Goal: Task Accomplishment & Management: Complete application form

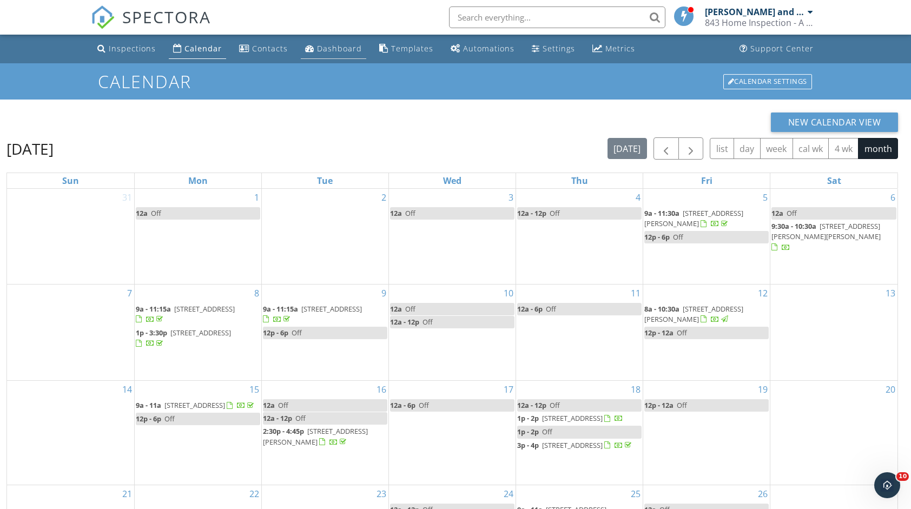
click at [352, 53] on div "Dashboard" at bounding box center [339, 48] width 45 height 10
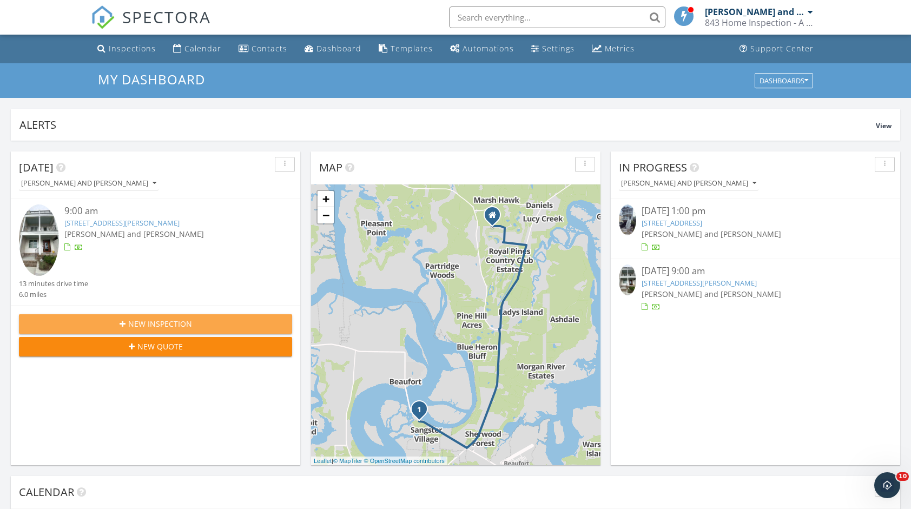
click at [149, 320] on span "New Inspection" at bounding box center [160, 323] width 64 height 11
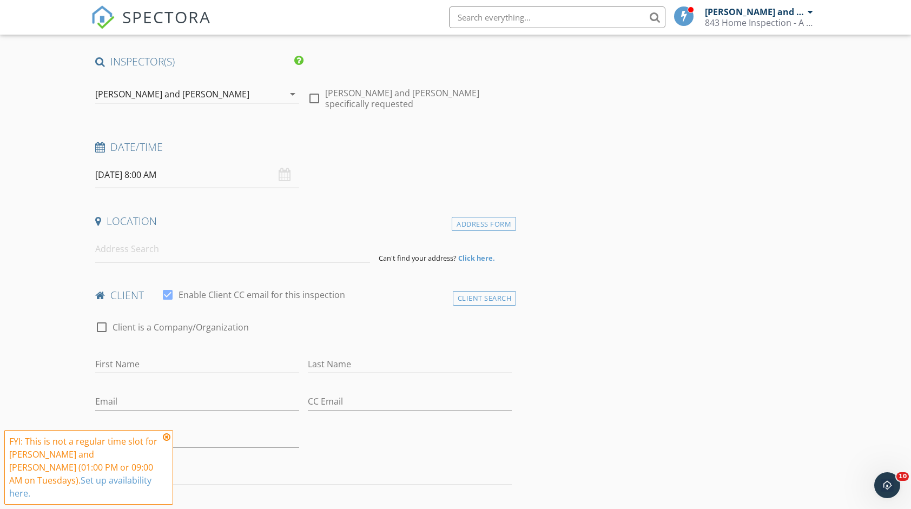
scroll to position [54, 0]
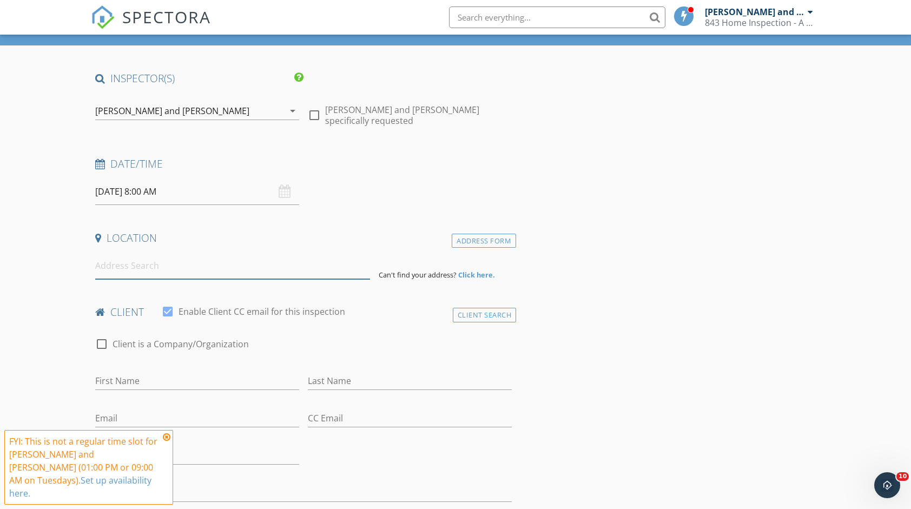
click at [117, 259] on input at bounding box center [232, 266] width 275 height 27
click at [167, 441] on icon at bounding box center [167, 437] width 8 height 9
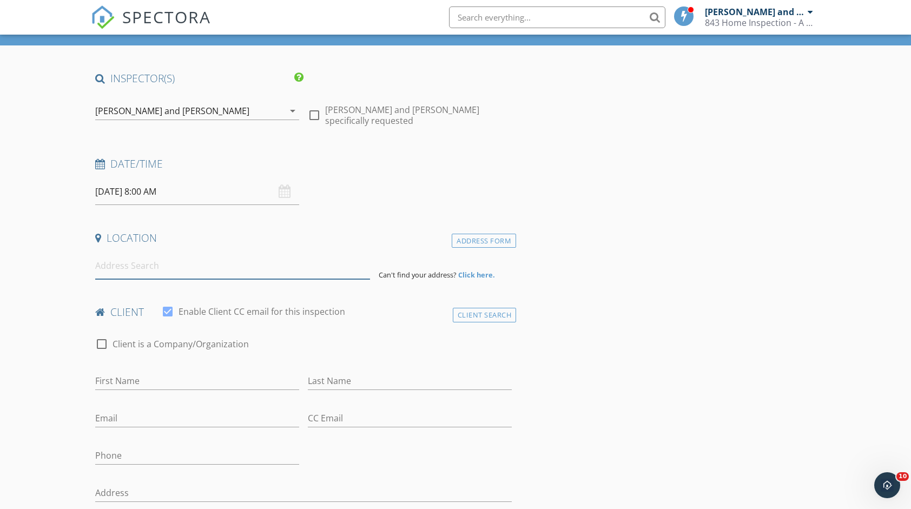
click at [156, 271] on input at bounding box center [232, 266] width 275 height 27
type input "[STREET_ADDRESS]"
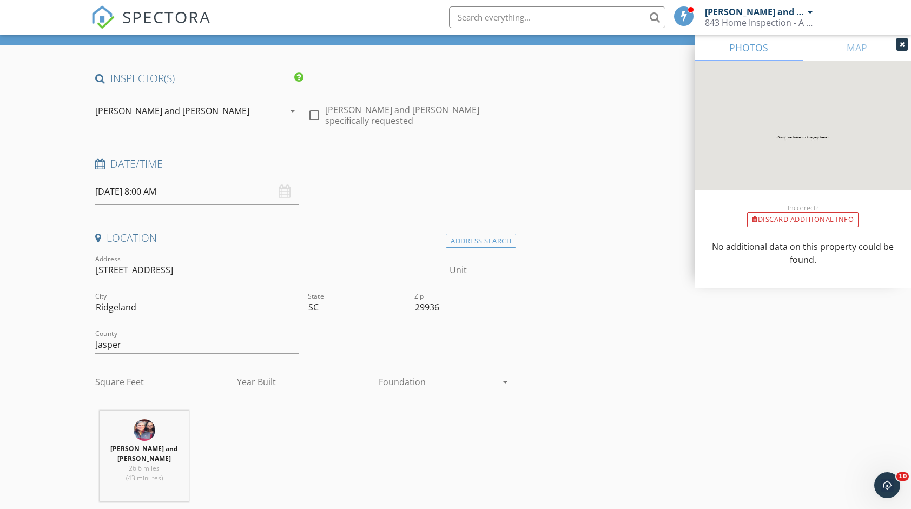
click at [119, 193] on input "[DATE] 8:00 AM" at bounding box center [197, 192] width 204 height 27
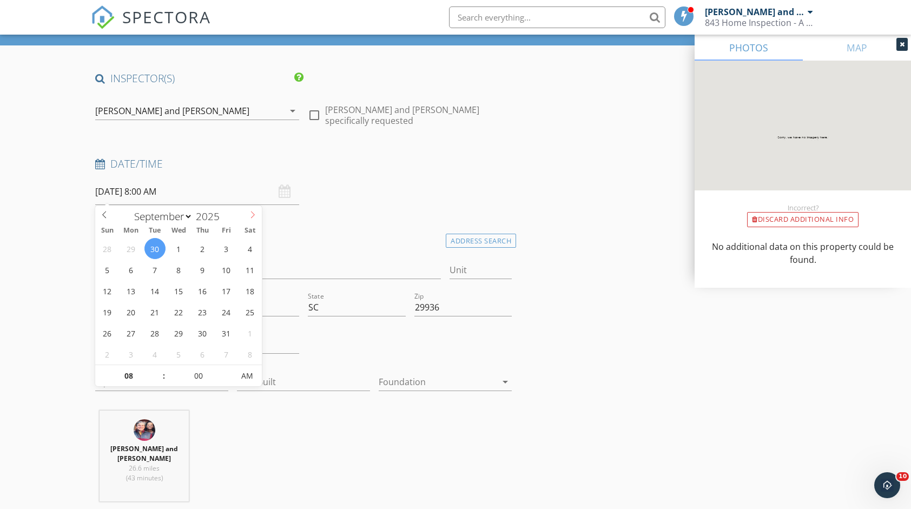
select select "9"
click at [250, 214] on icon at bounding box center [253, 215] width 8 height 8
type input "[DATE] 8:00 AM"
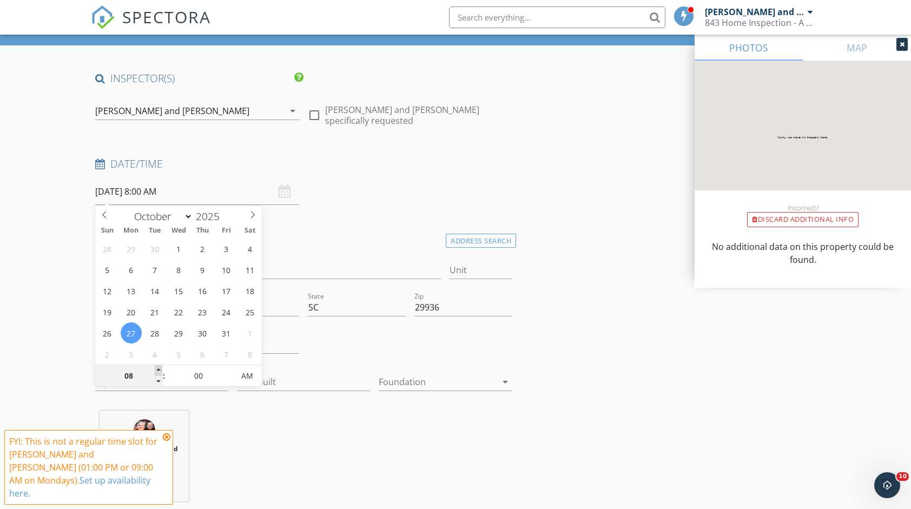
type input "09"
type input "[DATE] 9:00 AM"
click at [157, 372] on span at bounding box center [159, 370] width 8 height 11
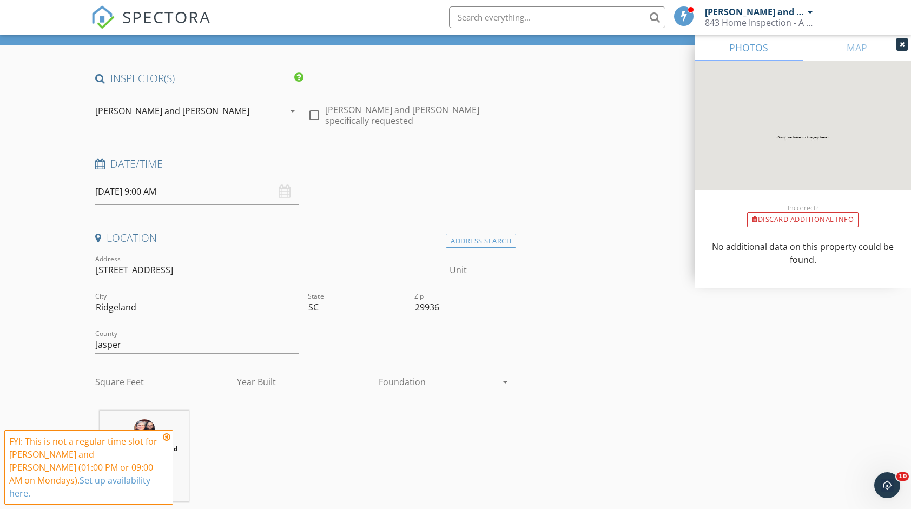
click at [410, 453] on div "[PERSON_NAME] and [PERSON_NAME] 26.6 miles (43 minutes)" at bounding box center [303, 461] width 425 height 100
click at [168, 385] on input "Square Feet" at bounding box center [161, 382] width 133 height 18
type input "1774"
click at [285, 388] on input "Year Built" at bounding box center [303, 382] width 133 height 18
type input "2025"
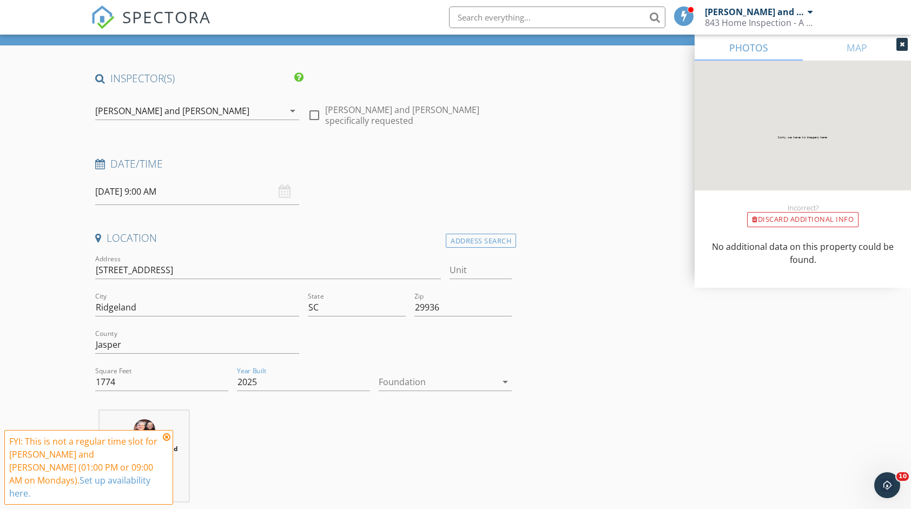
click at [395, 378] on div at bounding box center [438, 381] width 118 height 17
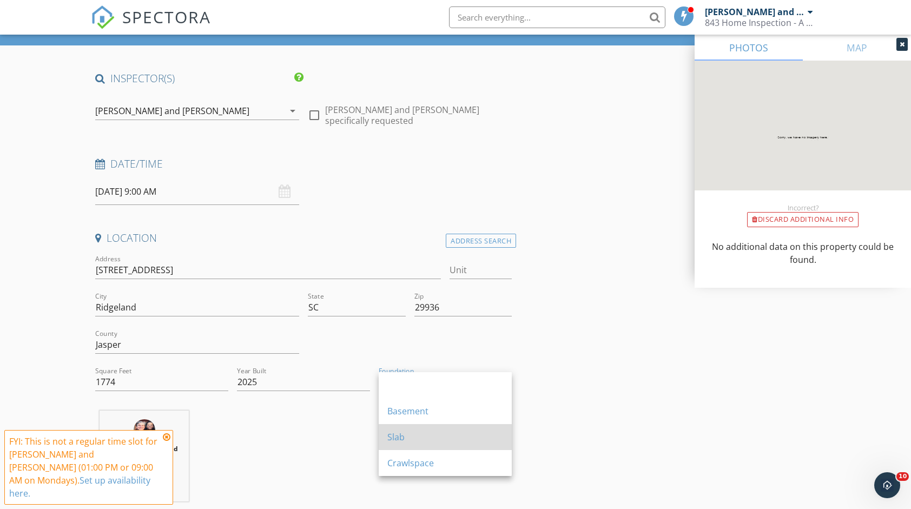
click at [418, 441] on div "Slab" at bounding box center [445, 437] width 116 height 13
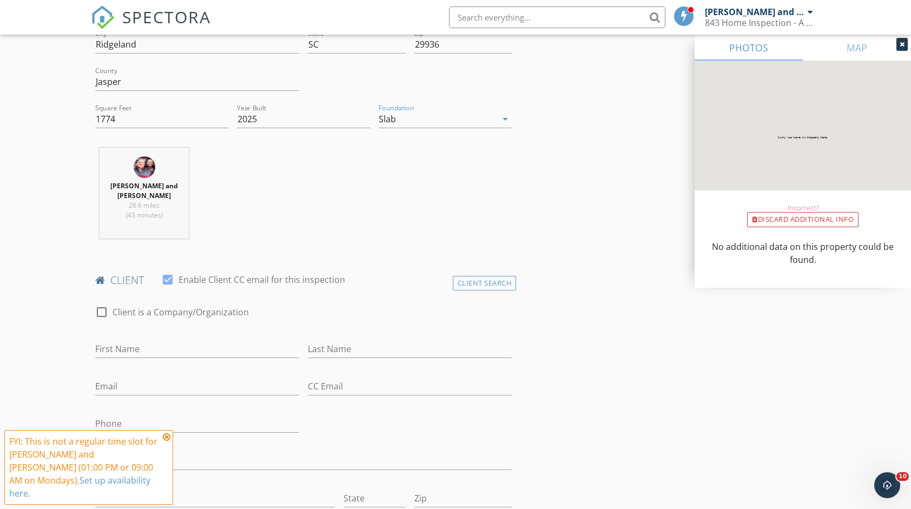
scroll to position [379, 0]
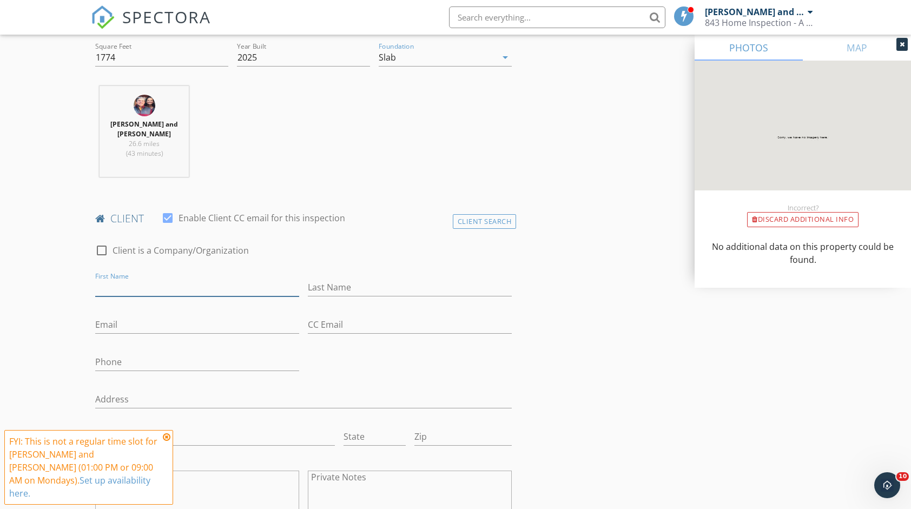
click at [196, 279] on input "First Name" at bounding box center [197, 288] width 204 height 18
type input "[PERSON_NAME]"
click at [106, 317] on input "Email" at bounding box center [197, 325] width 204 height 18
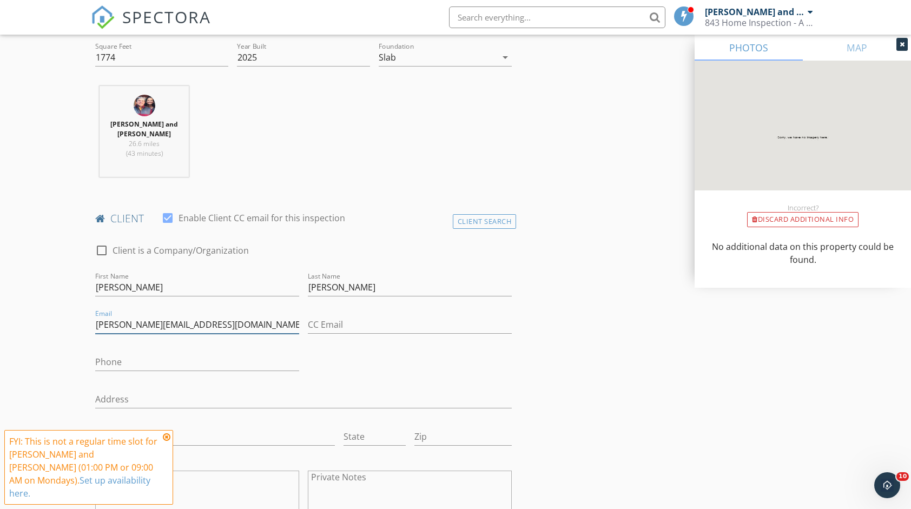
type input "[PERSON_NAME][EMAIL_ADDRESS][DOMAIN_NAME]"
click at [110, 353] on input "Phone" at bounding box center [197, 362] width 204 height 18
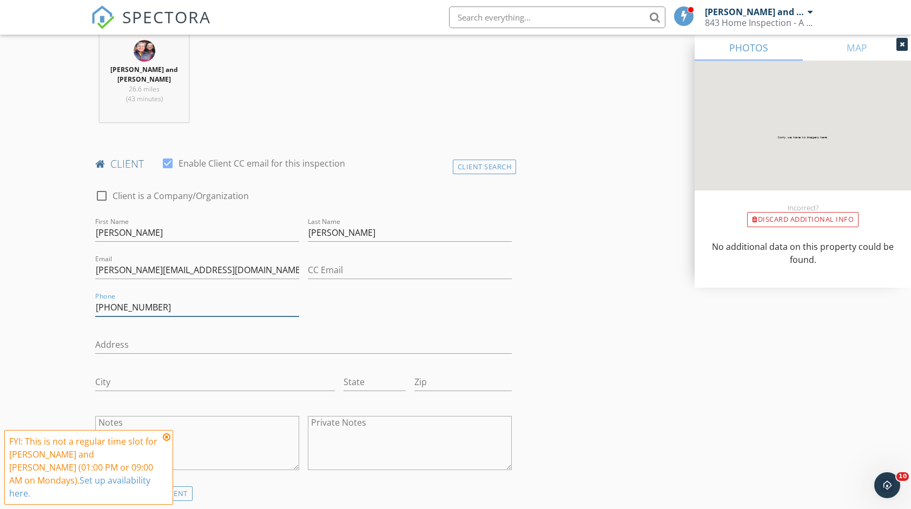
scroll to position [487, 0]
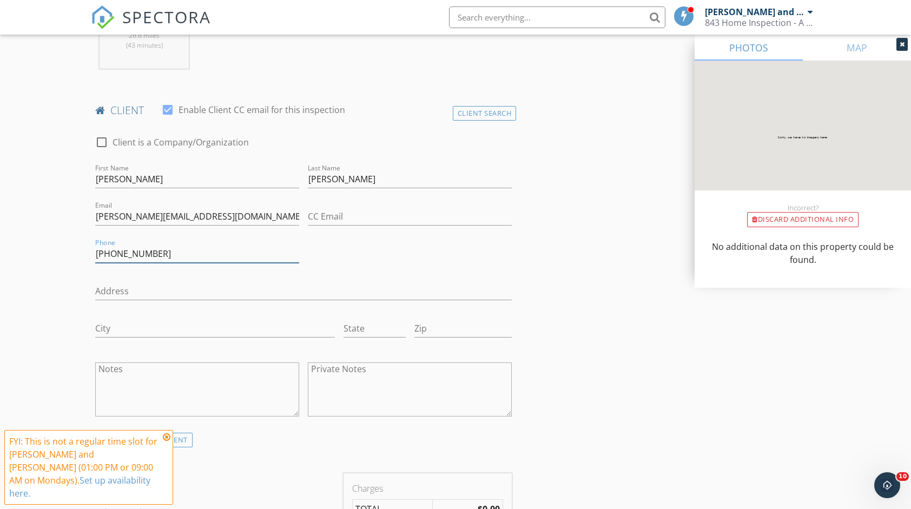
type input "[PHONE_NUMBER]"
click at [170, 441] on icon at bounding box center [167, 437] width 8 height 9
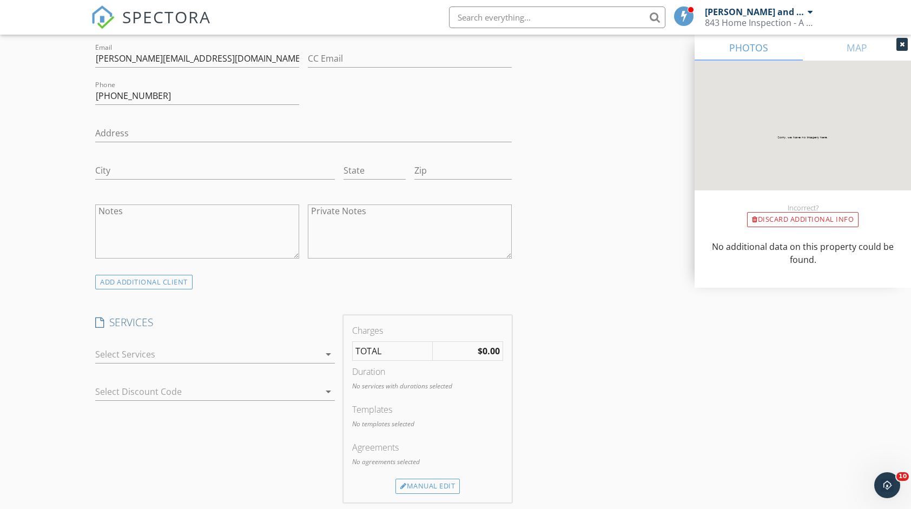
scroll to position [649, 0]
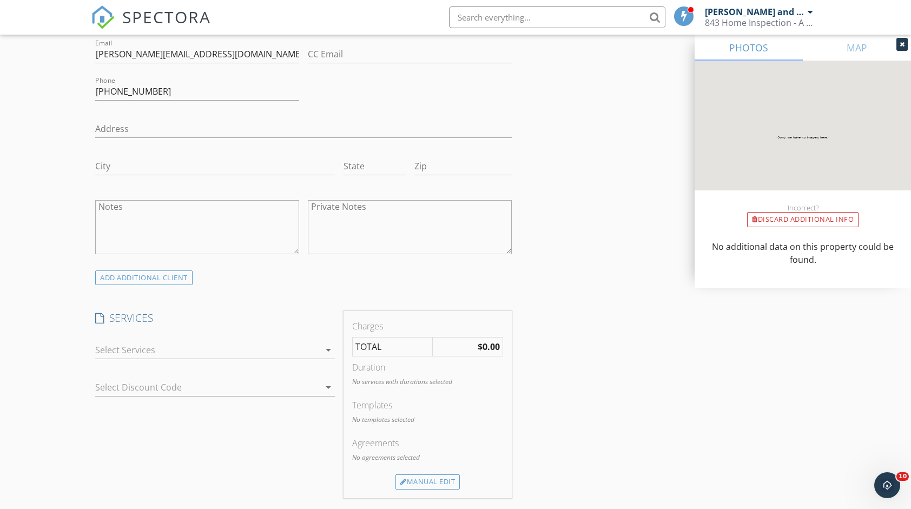
click at [233, 341] on div at bounding box center [207, 349] width 224 height 17
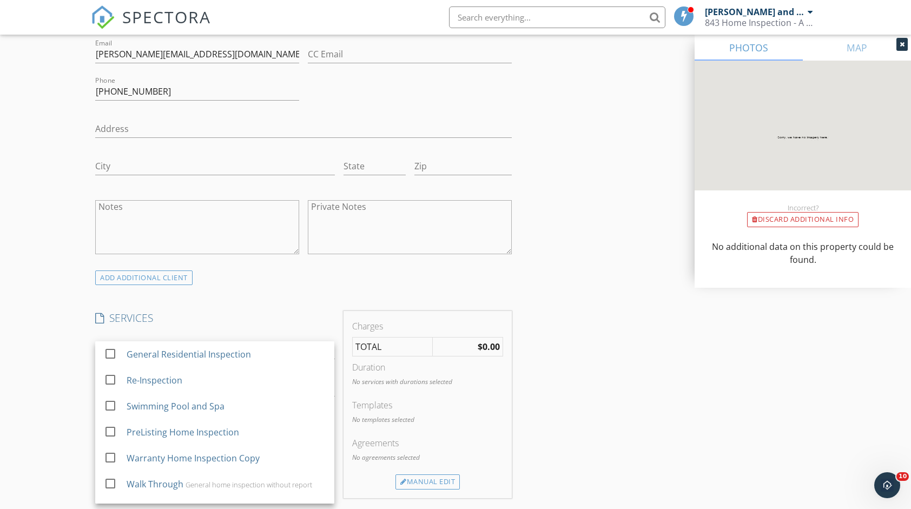
click at [233, 348] on div "General Residential Inspection" at bounding box center [189, 354] width 124 height 13
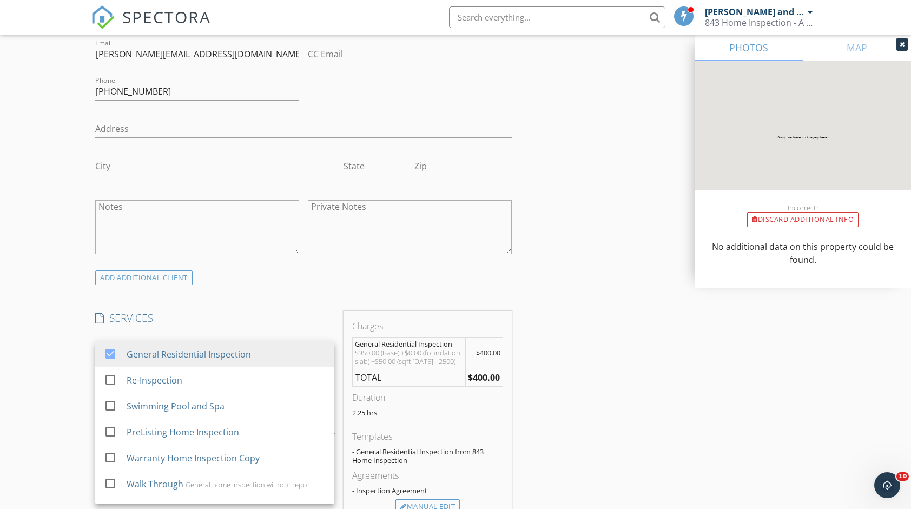
click at [551, 365] on div "INSPECTOR(S) check_box Mark and [PERSON_NAME] PRIMARY Mark and [PERSON_NAME] ar…" at bounding box center [455, 412] width 729 height 1873
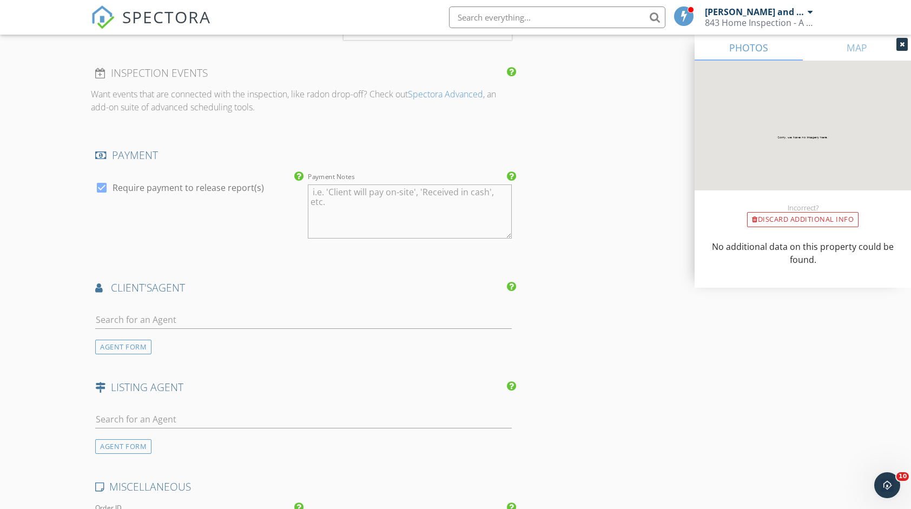
scroll to position [1136, 0]
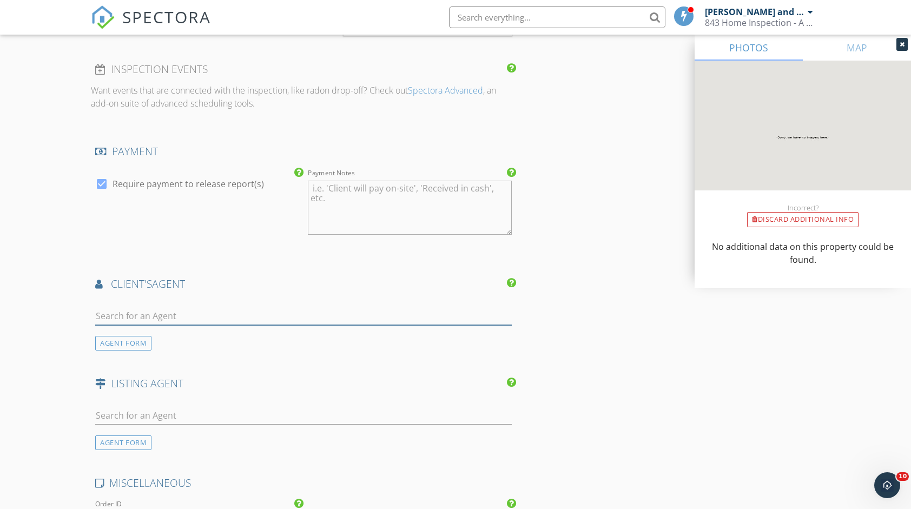
click at [103, 307] on input "text" at bounding box center [303, 316] width 417 height 18
type input "[PERSON_NAME]"
click at [137, 342] on div "Charter One Realty" at bounding box center [159, 346] width 67 height 9
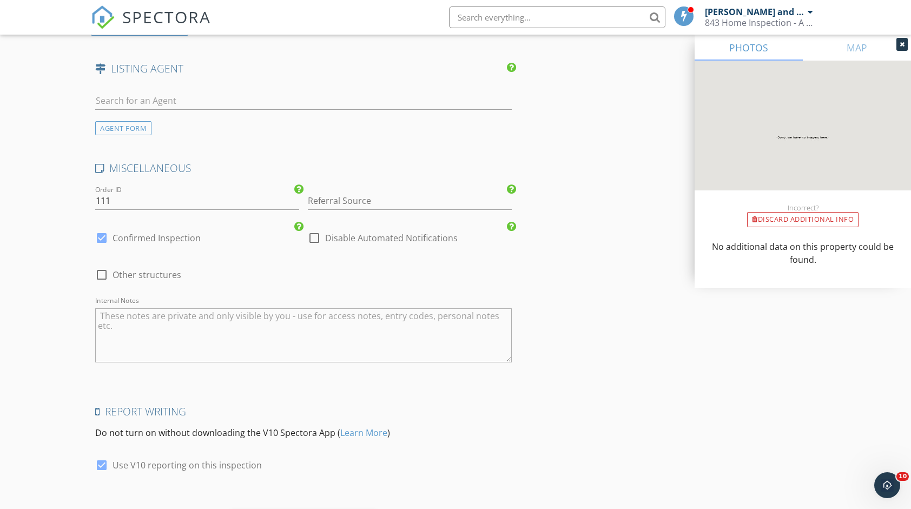
scroll to position [1821, 0]
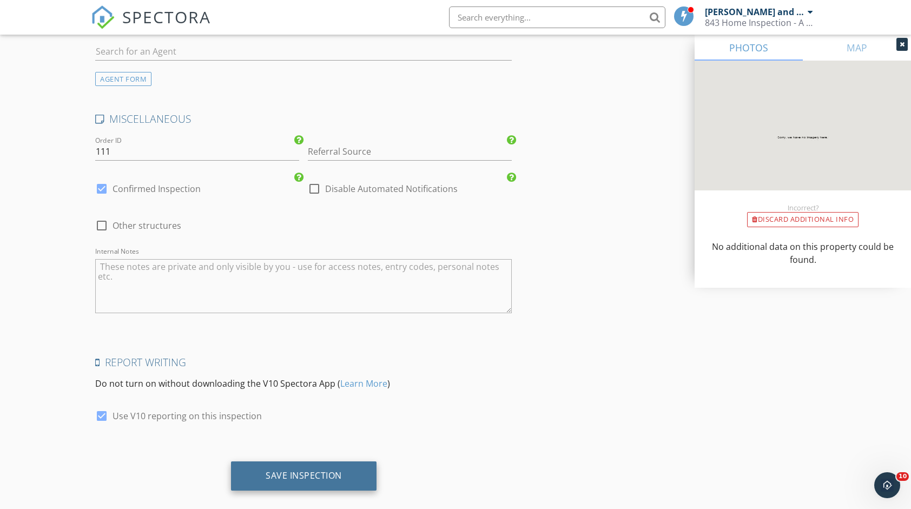
click at [301, 470] on div "Save Inspection" at bounding box center [304, 475] width 76 height 11
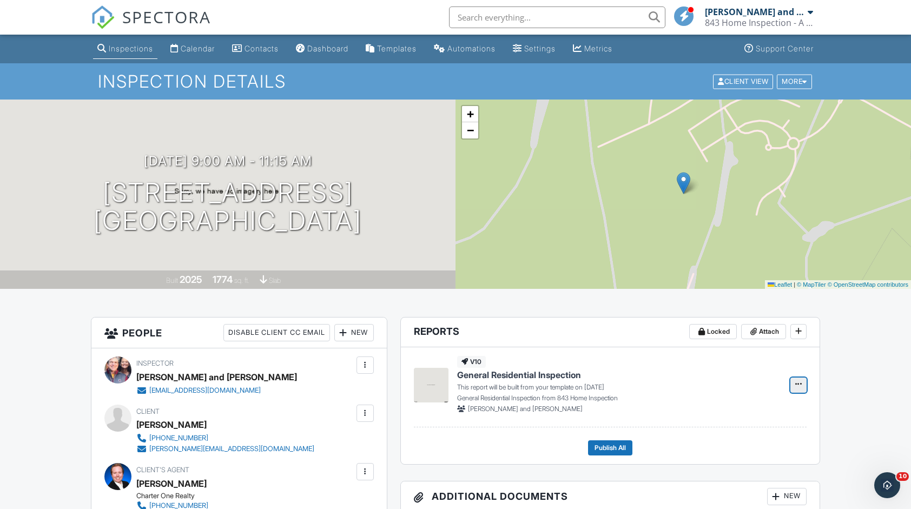
click at [802, 386] on span at bounding box center [798, 384] width 11 height 11
click at [793, 410] on input "Build Now" at bounding box center [744, 413] width 110 height 24
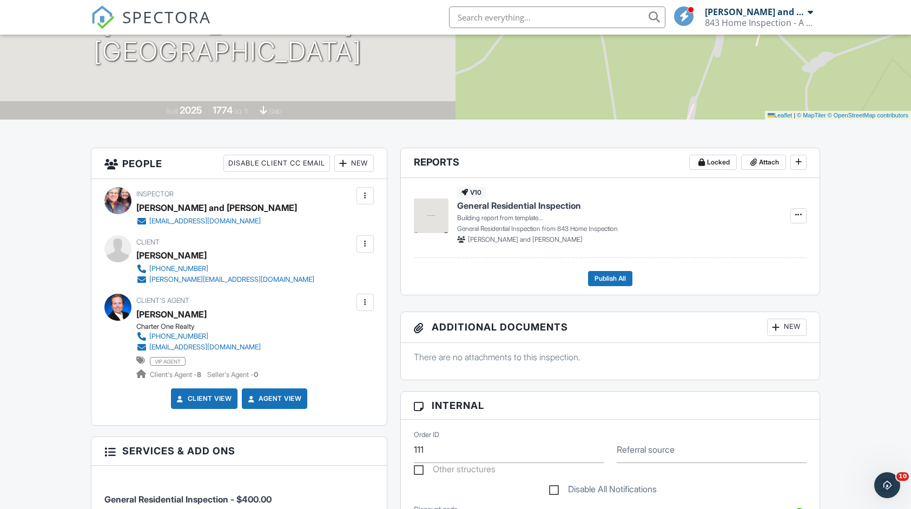
scroll to position [216, 0]
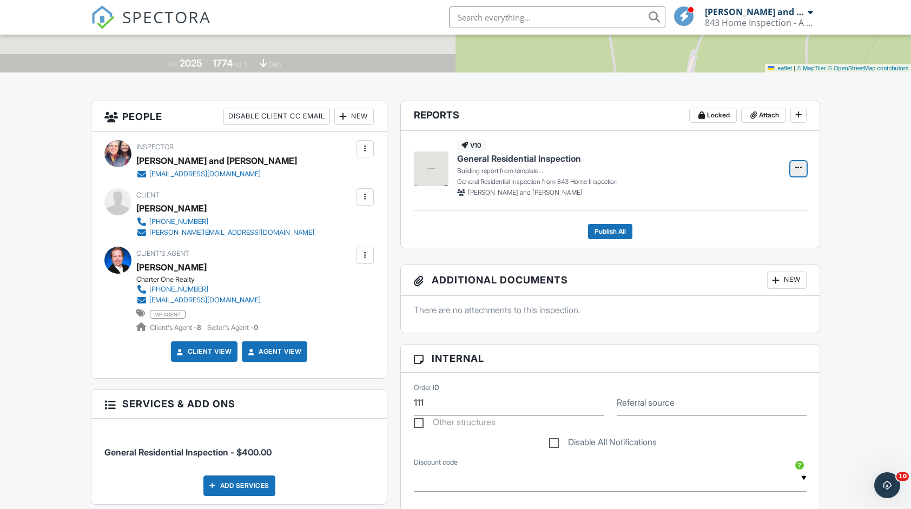
click at [794, 169] on span at bounding box center [798, 167] width 11 height 11
click at [819, 164] on div "v10 General Residential Inspection Building report from template... General Res…" at bounding box center [610, 189] width 419 height 116
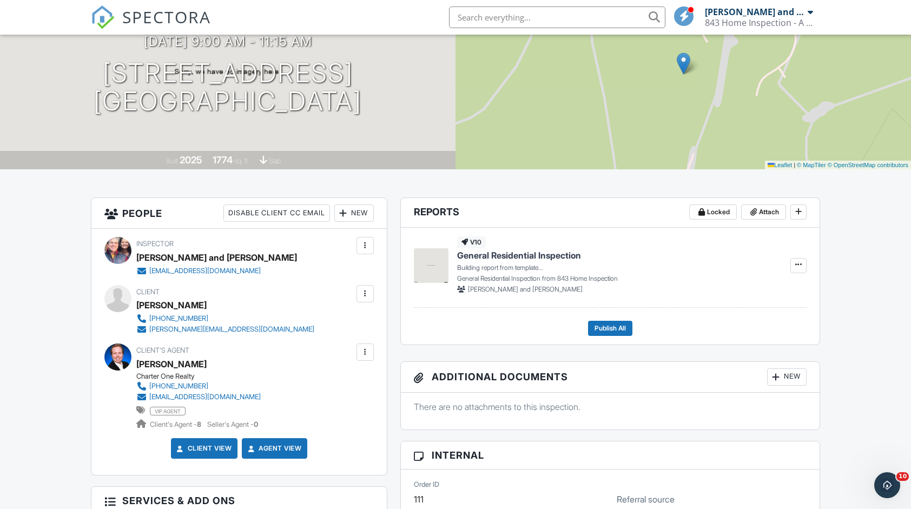
scroll to position [0, 0]
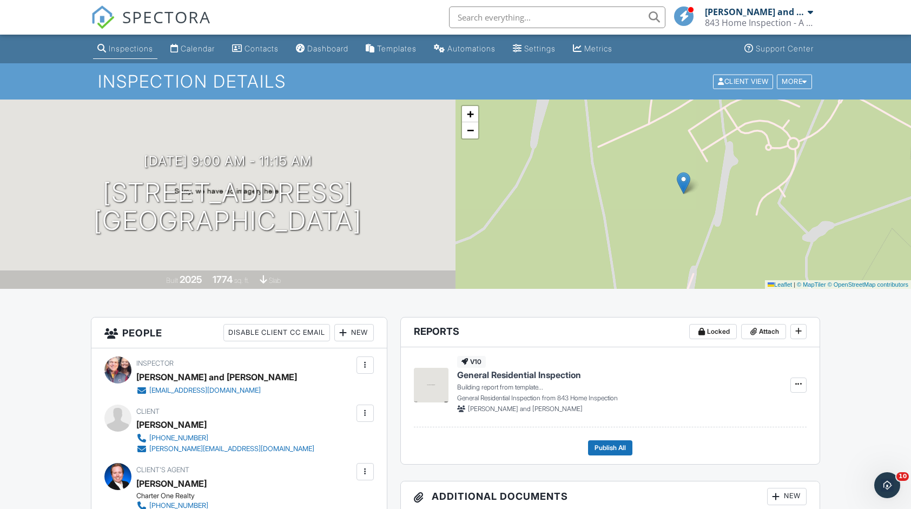
click at [713, 391] on p "Building report from template..." at bounding box center [617, 387] width 320 height 10
click at [766, 385] on span "Edit" at bounding box center [763, 385] width 11 height 11
